Goal: Obtain resource: Obtain resource

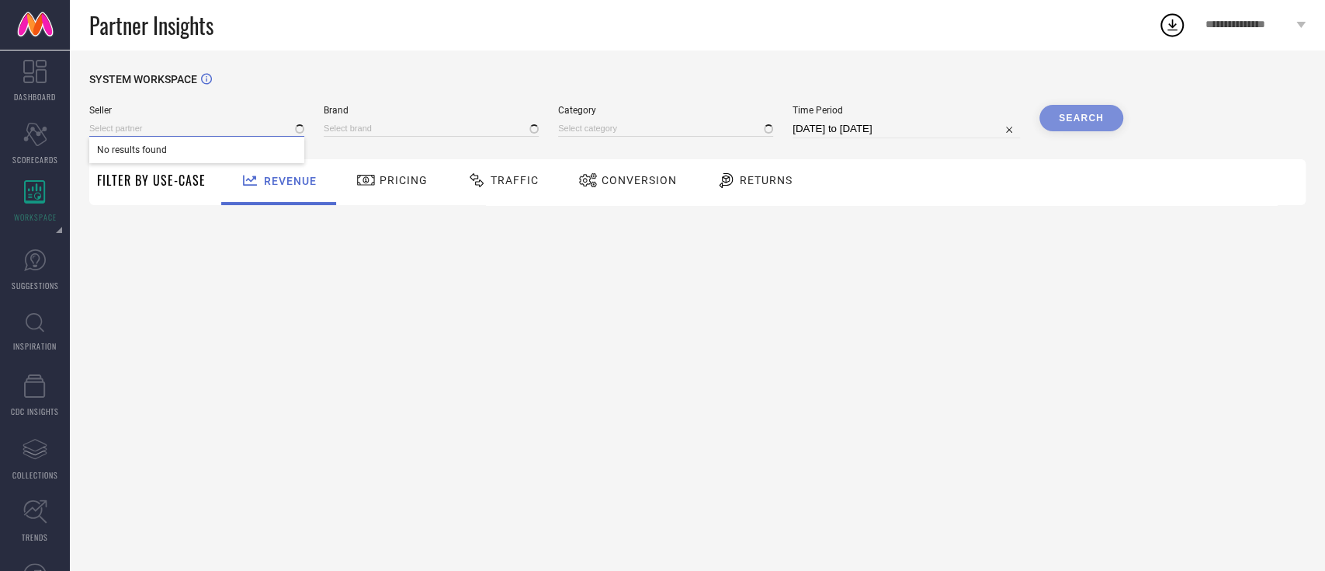
click at [169, 132] on input at bounding box center [196, 128] width 215 height 16
type input "s"
type input "1 STOP FASHION"
type input "All"
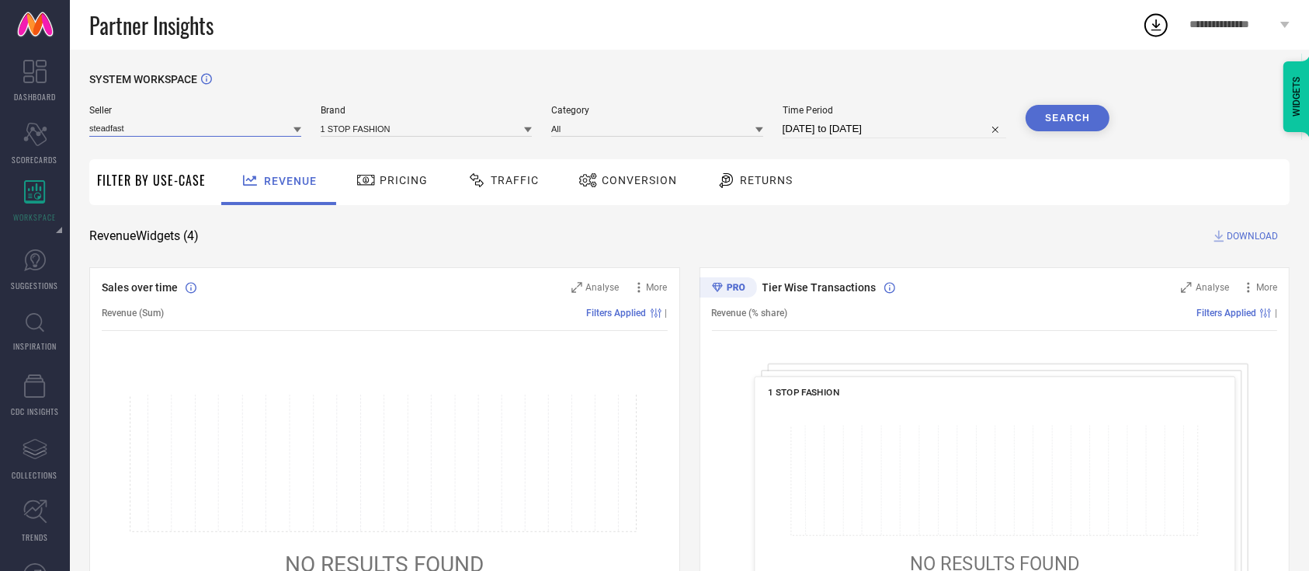
type input "steadfast"
click at [169, 132] on input "steadfast" at bounding box center [195, 128] width 212 height 16
click at [172, 152] on span "STEADFAST MEDISHIELD PRIVATE LIMITED" at bounding box center [187, 149] width 181 height 11
drag, startPoint x: 379, startPoint y: 118, endPoint x: 371, endPoint y: 127, distance: 12.1
click at [371, 127] on div "Brand" at bounding box center [427, 121] width 212 height 33
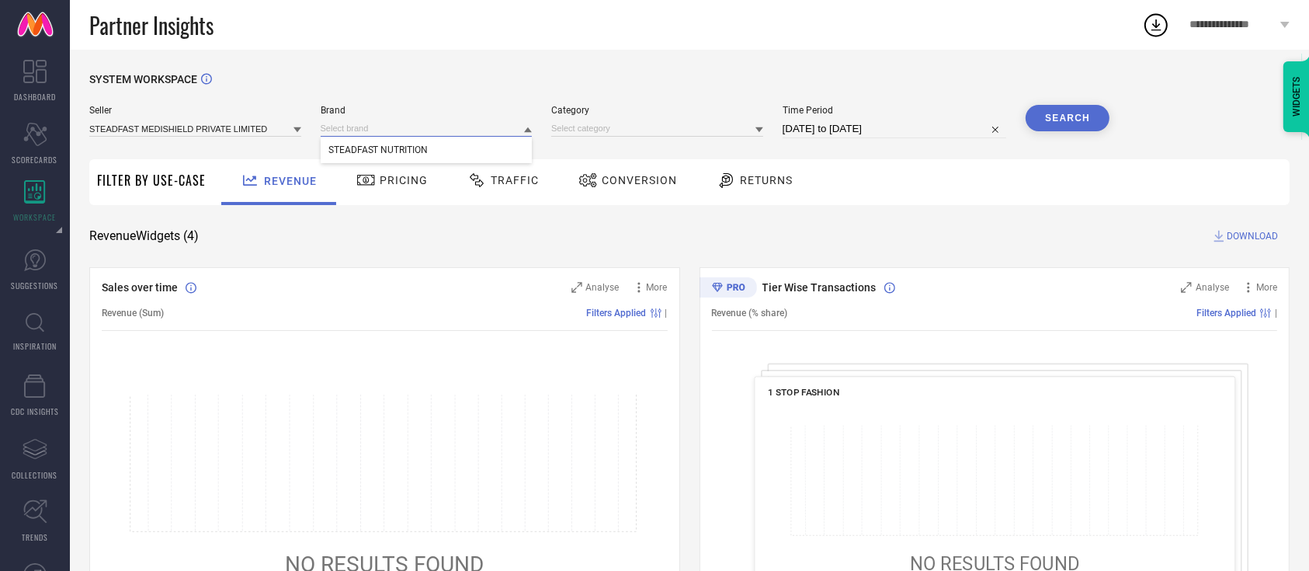
drag, startPoint x: 371, startPoint y: 127, endPoint x: 369, endPoint y: 139, distance: 11.7
click at [369, 137] on div "STEADFAST NUTRITION" at bounding box center [427, 128] width 212 height 16
drag, startPoint x: 369, startPoint y: 139, endPoint x: 399, endPoint y: 130, distance: 30.9
click at [399, 130] on div "Seller STEADFAST MEDISHIELD PRIVATE LIMITED Brand Category Time Period 19-07-20…" at bounding box center [599, 128] width 1020 height 47
click at [399, 130] on input at bounding box center [427, 128] width 212 height 16
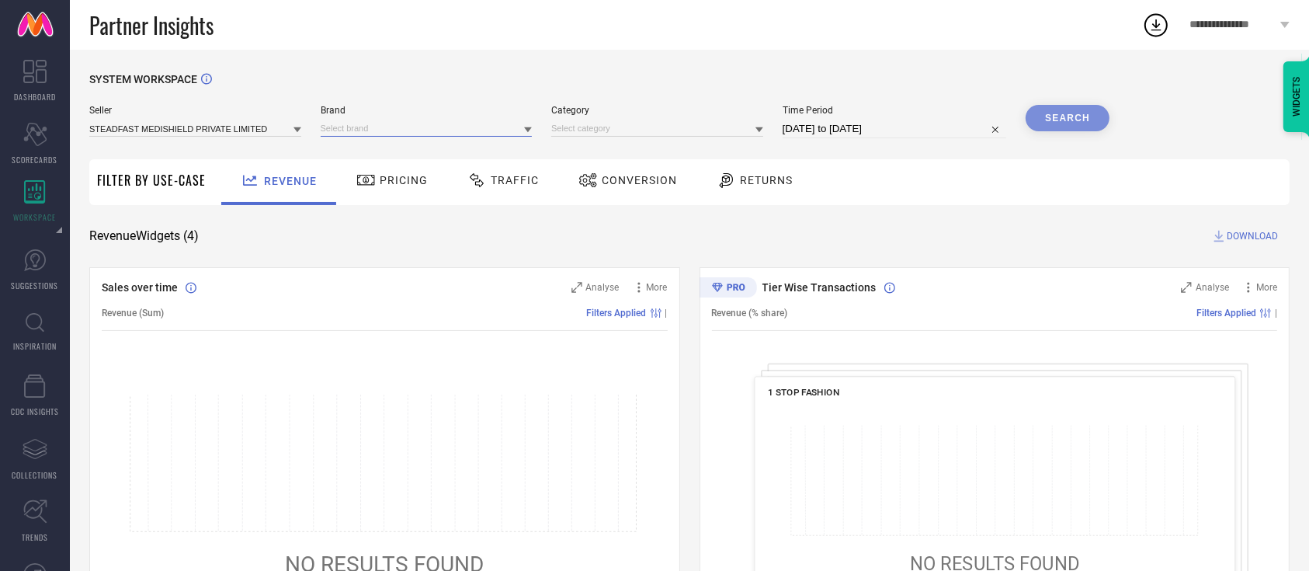
click at [401, 136] on input at bounding box center [427, 128] width 212 height 16
click at [401, 151] on span "STEADFAST NUTRITION" at bounding box center [378, 149] width 100 height 11
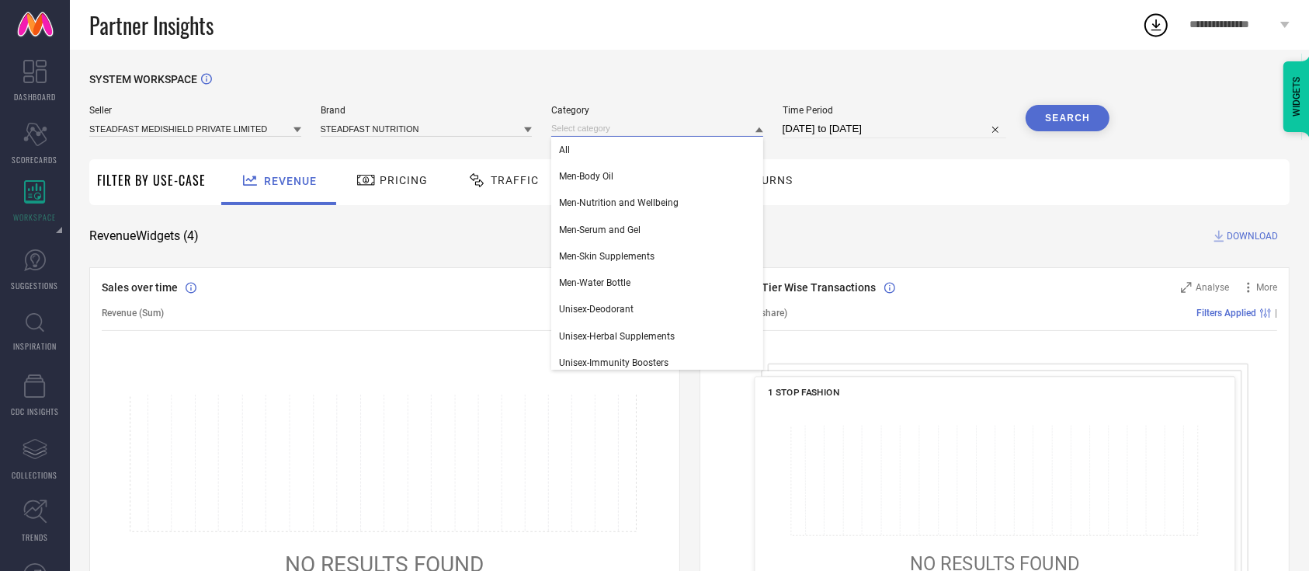
click at [571, 127] on input at bounding box center [657, 128] width 212 height 16
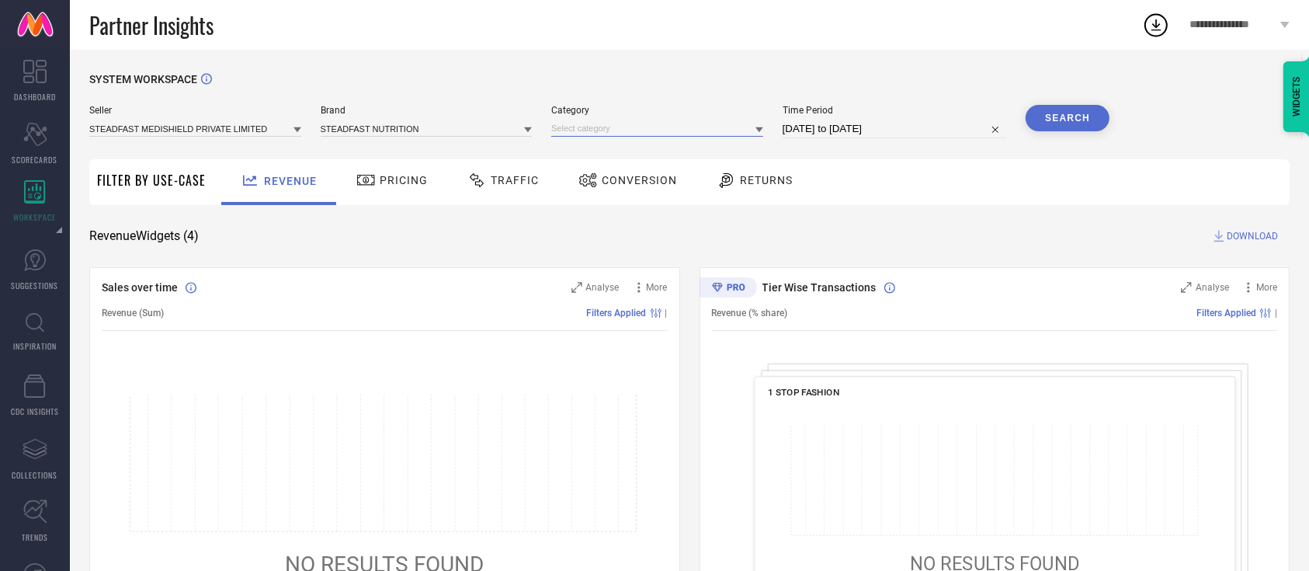
drag, startPoint x: 602, startPoint y: 128, endPoint x: 599, endPoint y: 144, distance: 16.6
click at [599, 144] on div "Seller STEADFAST MEDISHIELD PRIVATE LIMITED Brand STEADFAST NUTRITION Category …" at bounding box center [599, 128] width 1020 height 47
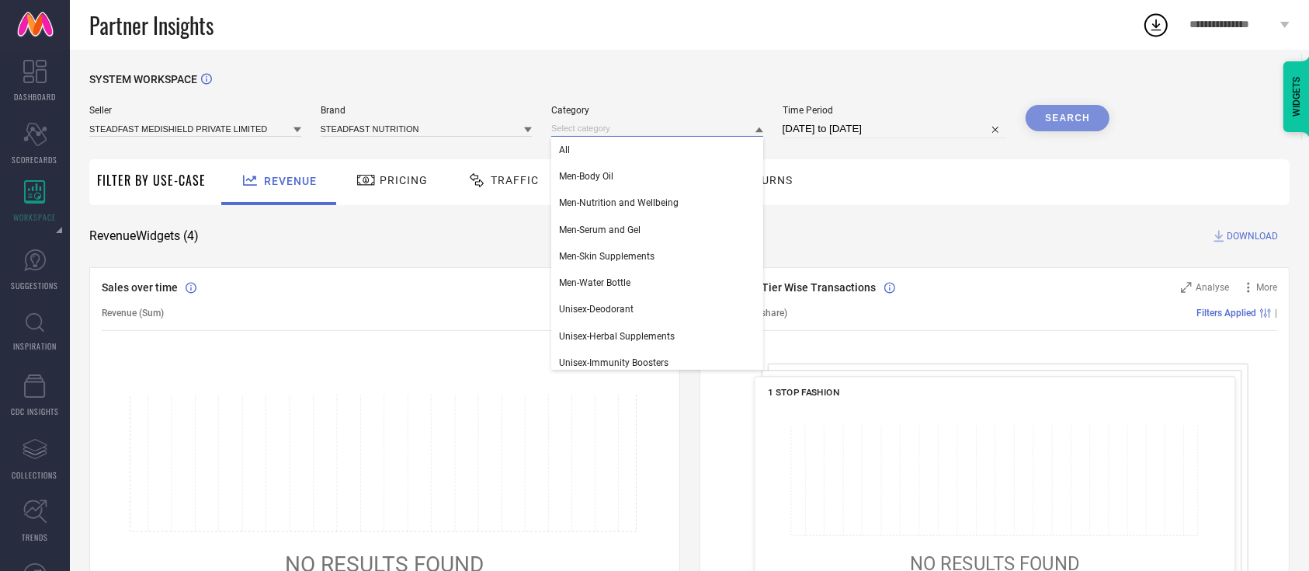
click at [571, 127] on input at bounding box center [657, 128] width 212 height 16
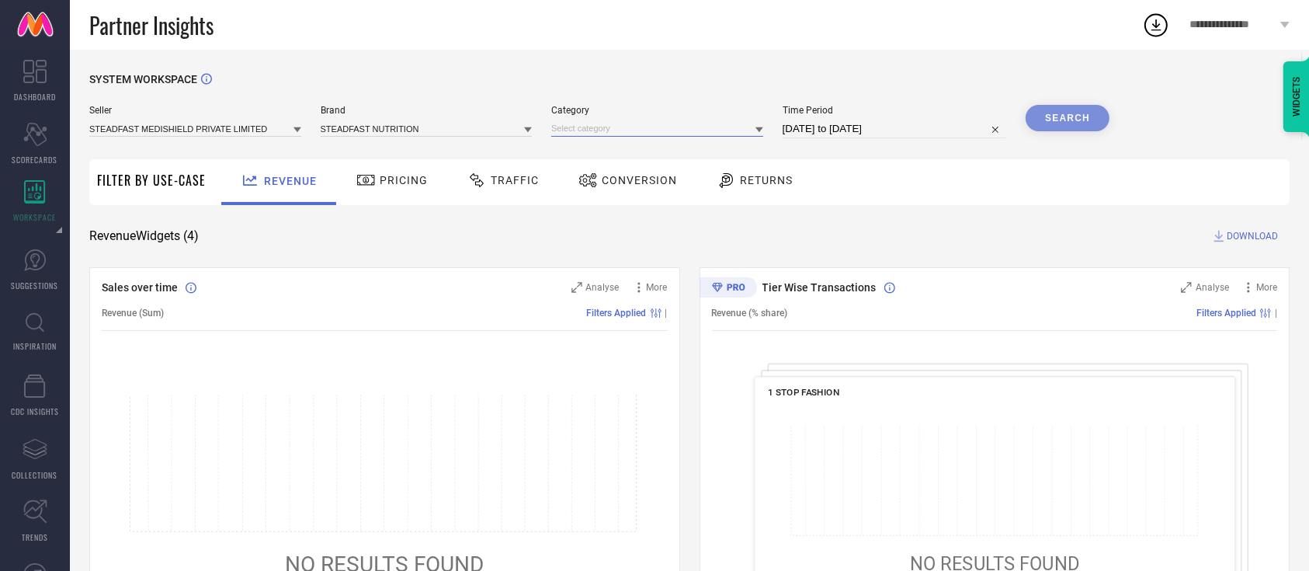
click at [604, 136] on input at bounding box center [657, 128] width 212 height 16
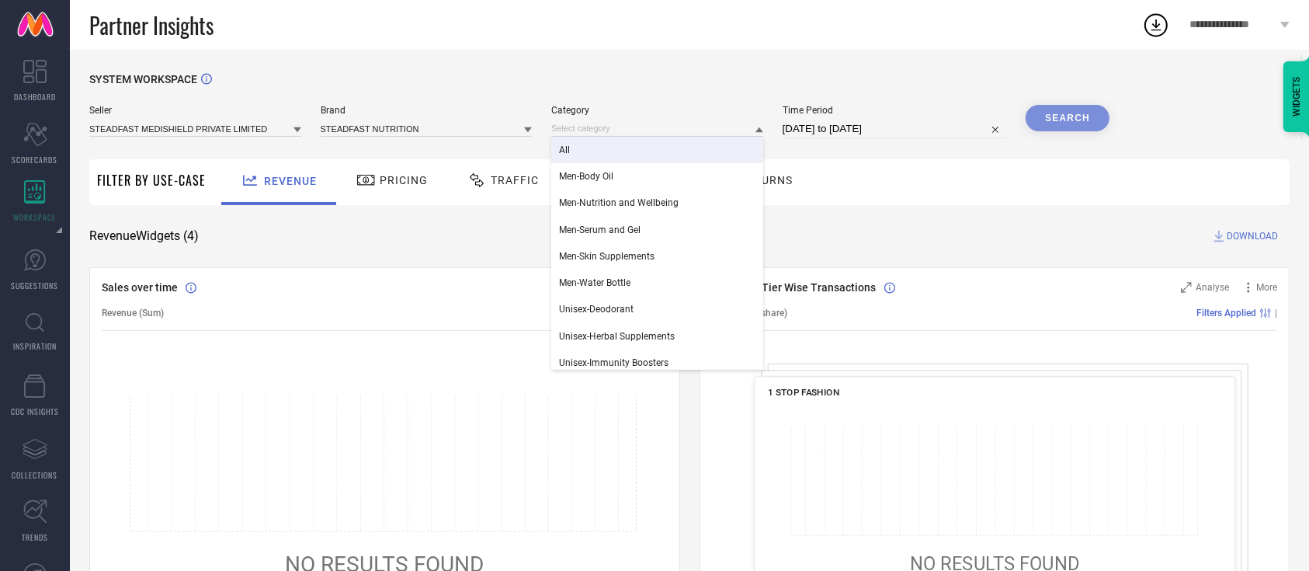
click at [598, 146] on div "All" at bounding box center [657, 150] width 212 height 26
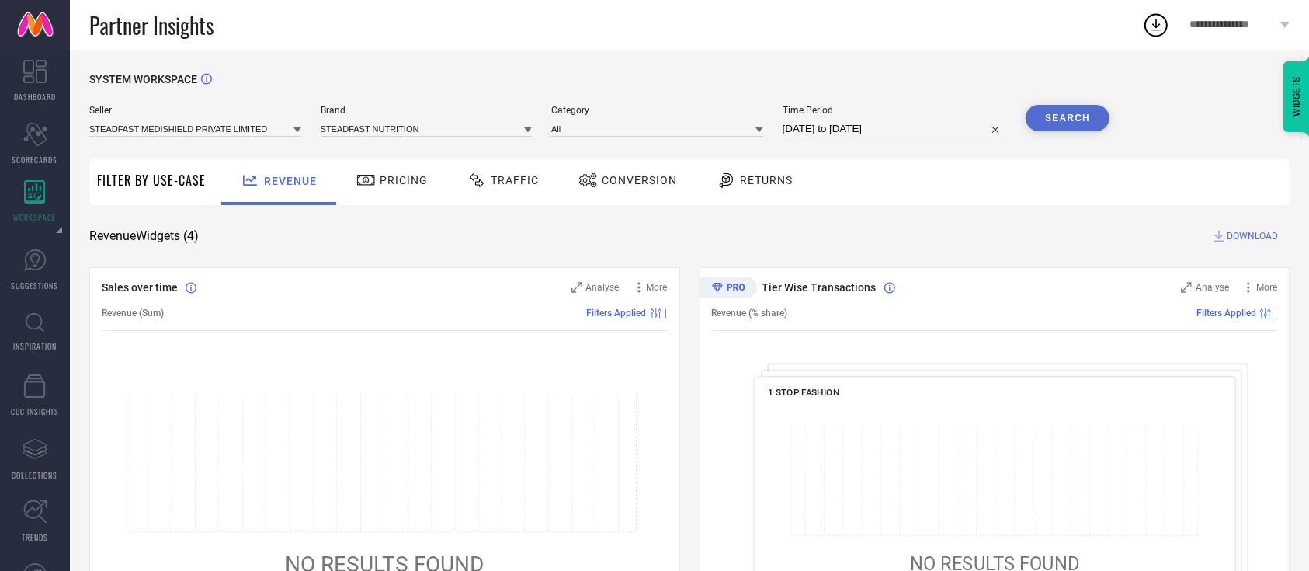
click at [813, 121] on input "19-07-2025 to 18-08-2025" at bounding box center [894, 129] width 224 height 19
select select "6"
select select "2025"
select select "7"
select select "2025"
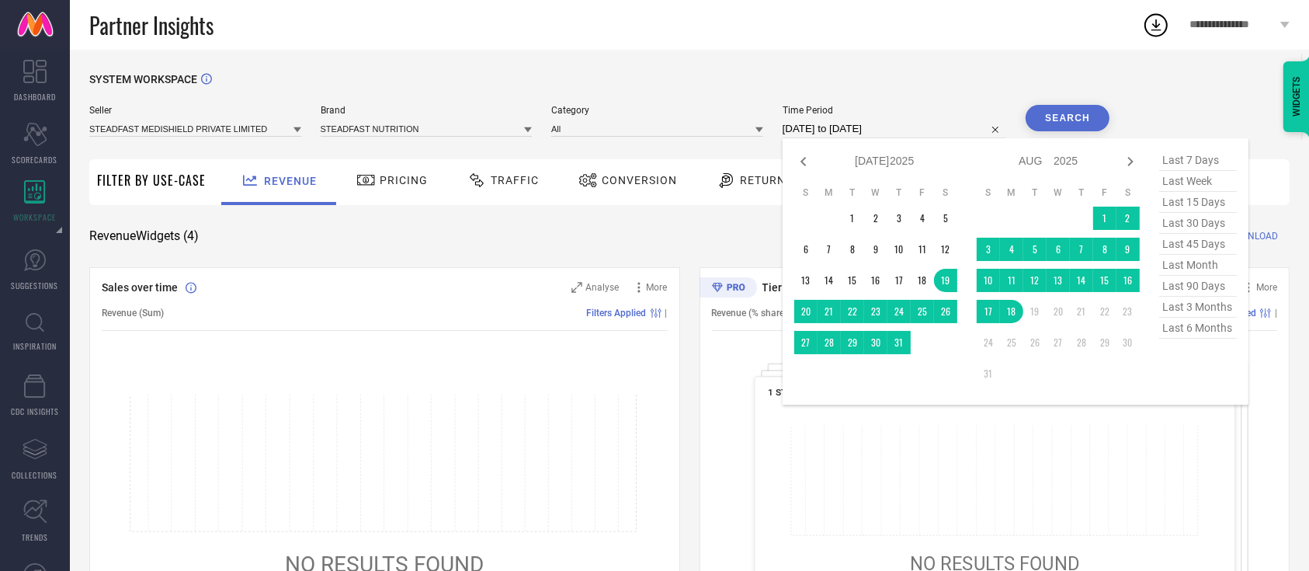
click at [1192, 330] on span "last 6 months" at bounding box center [1198, 327] width 78 height 21
type input "01-02-2025 to 31-07-2025"
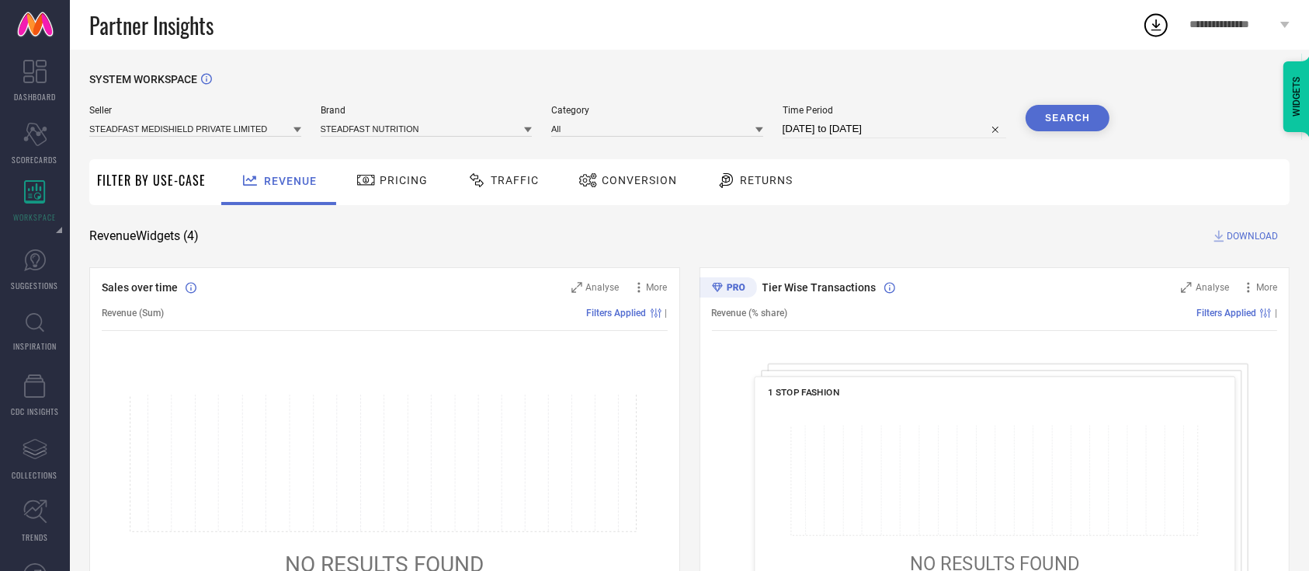
click at [1065, 115] on button "Search" at bounding box center [1067, 118] width 84 height 26
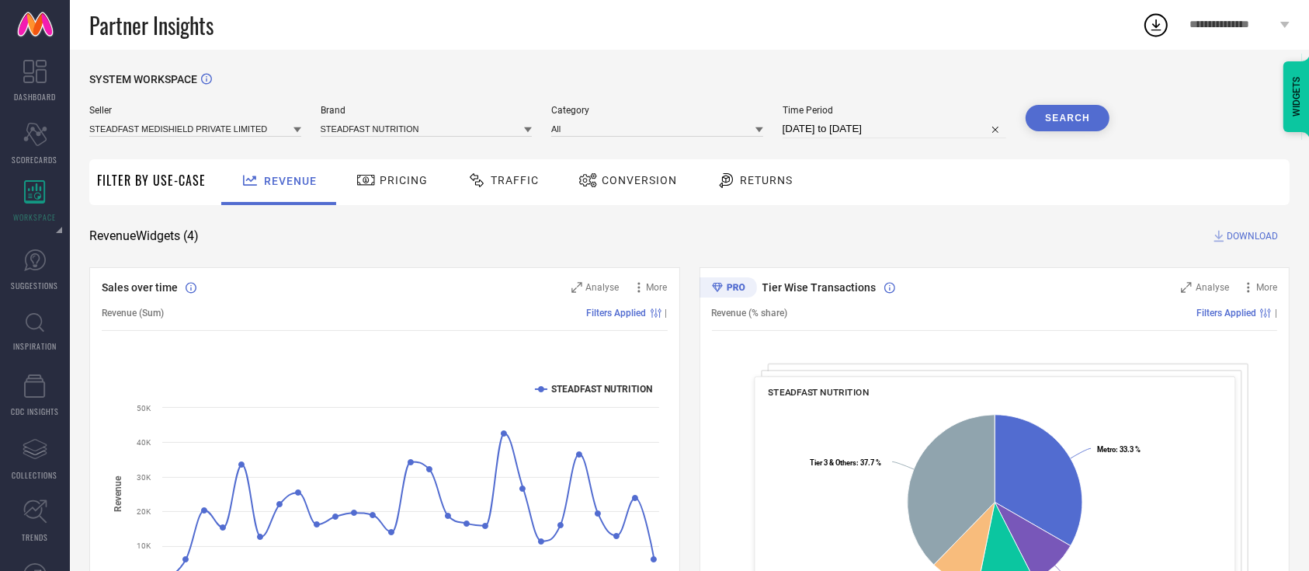
click at [1242, 238] on span "DOWNLOAD" at bounding box center [1251, 236] width 51 height 16
